Goal: Navigation & Orientation: Find specific page/section

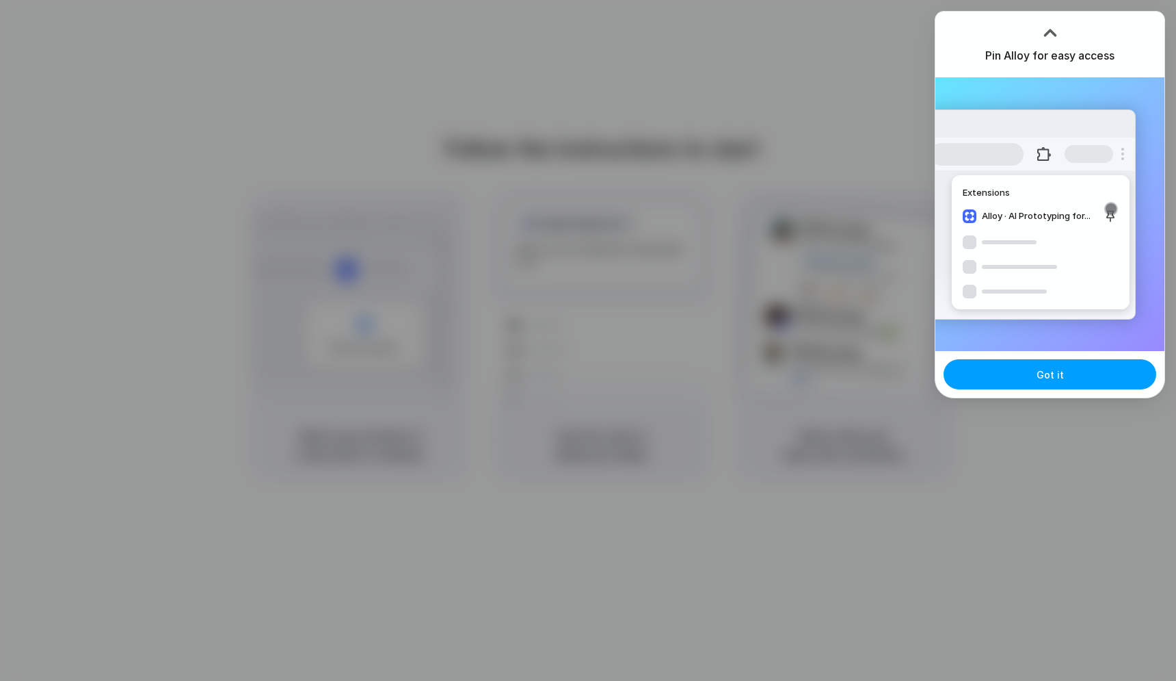
click at [1027, 378] on button "Got it" at bounding box center [1050, 374] width 213 height 30
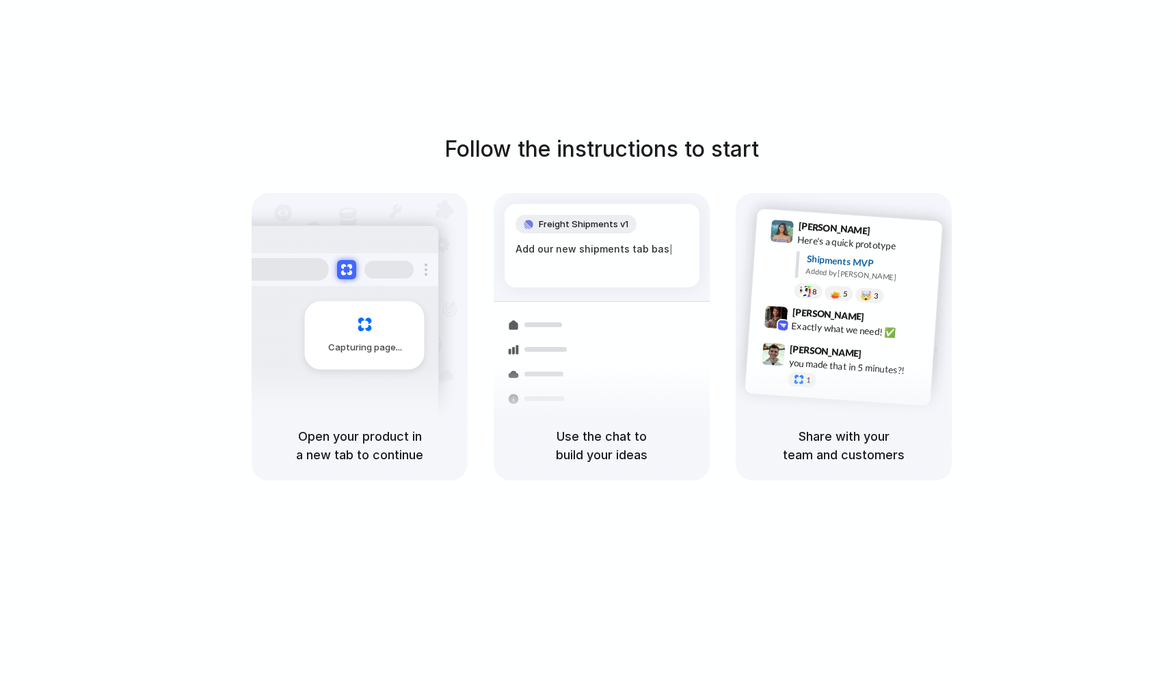
click at [577, 238] on div "Freight Shipments v1 Add our new shipments tab bas |" at bounding box center [602, 245] width 195 height 83
